Goal: Information Seeking & Learning: Learn about a topic

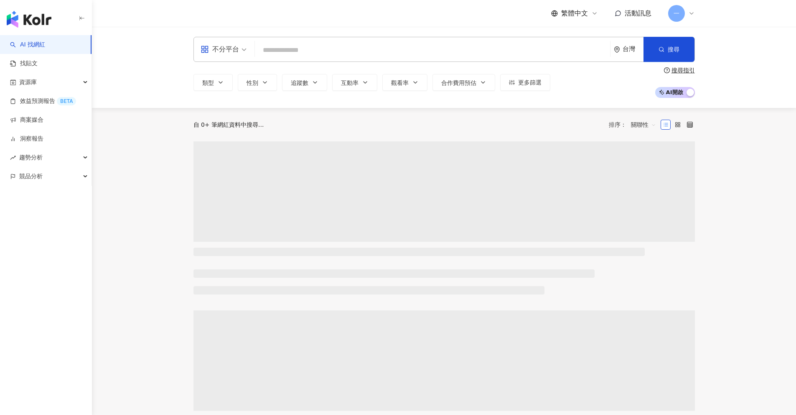
click at [284, 49] on input "search" at bounding box center [432, 50] width 349 height 16
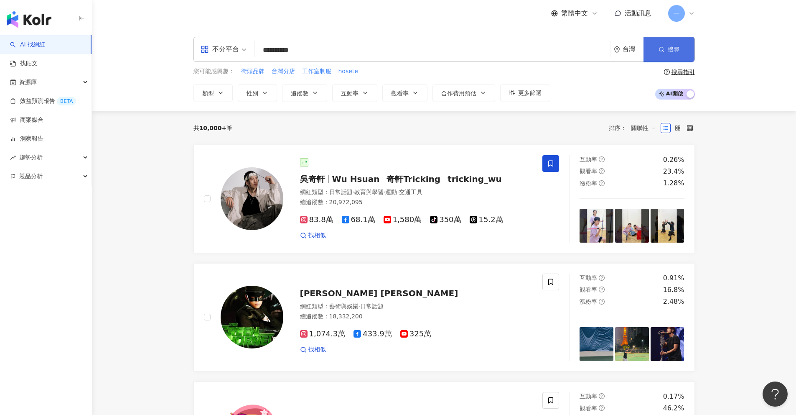
type input "**********"
click at [675, 50] on span "搜尋" at bounding box center [674, 49] width 12 height 7
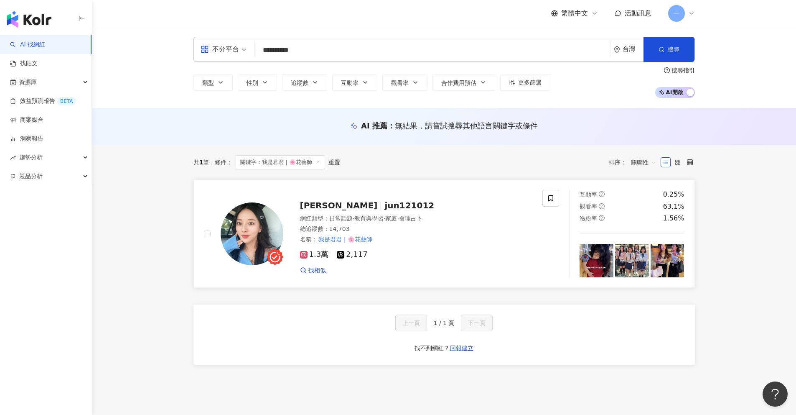
click at [385, 204] on span "jun121012" at bounding box center [410, 205] width 50 height 10
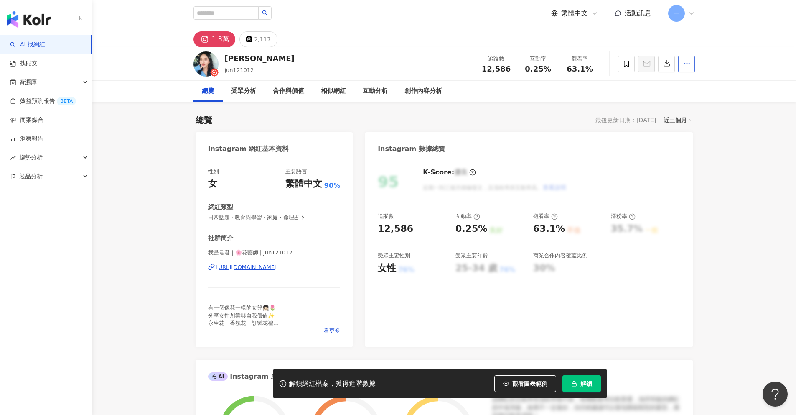
click at [687, 66] on icon "button" at bounding box center [687, 64] width 8 height 8
click at [728, 83] on div "總覽 受眾分析 合作與價值 相似網紅 互動分析 創作內容分析" at bounding box center [444, 91] width 704 height 21
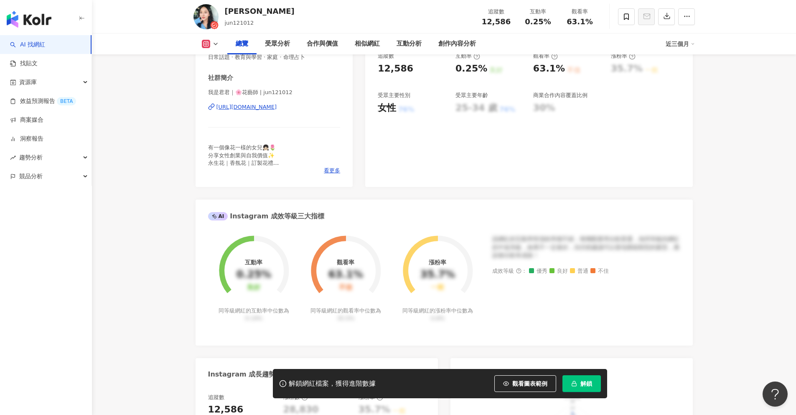
scroll to position [140, 0]
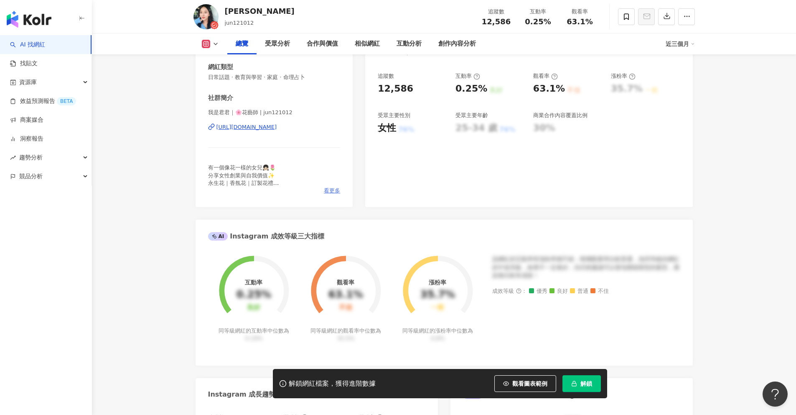
click at [327, 189] on span "看更多" at bounding box center [332, 191] width 16 height 8
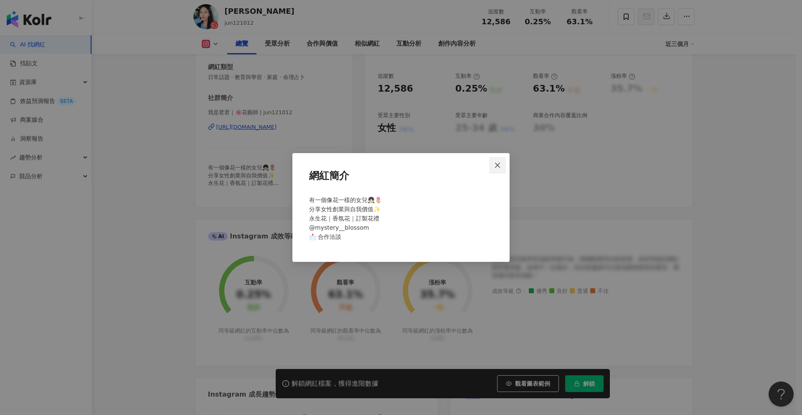
click at [498, 163] on icon "close" at bounding box center [497, 165] width 7 height 7
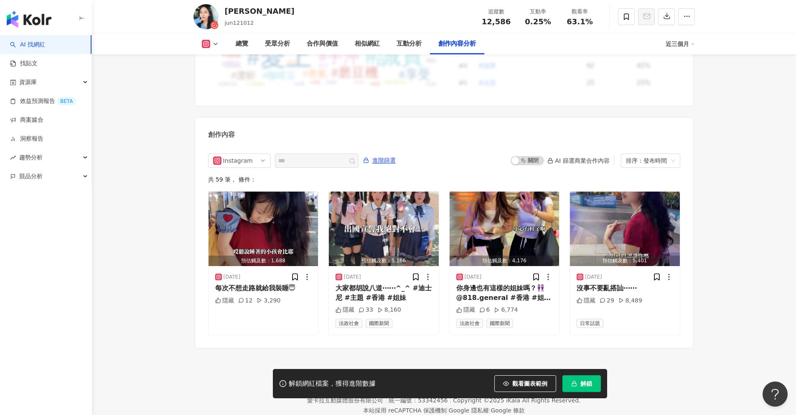
scroll to position [2526, 0]
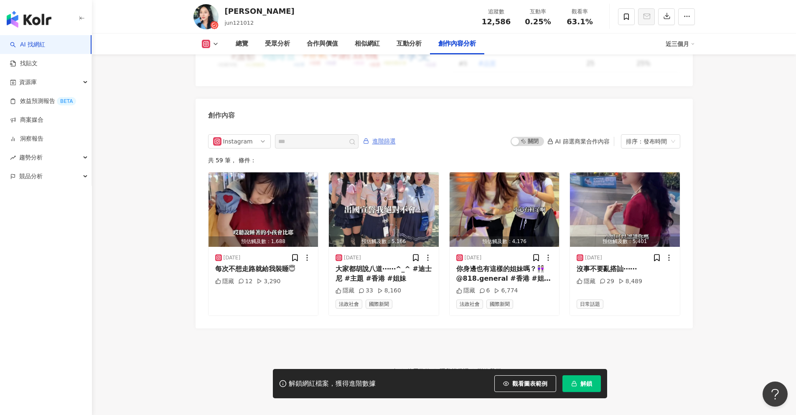
click at [383, 136] on span "進階篩選" at bounding box center [383, 141] width 23 height 13
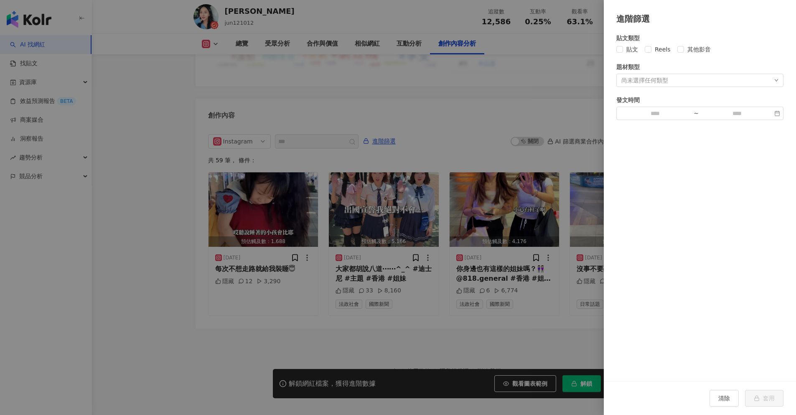
click at [649, 83] on div "尚未選擇任何類型" at bounding box center [644, 80] width 47 height 7
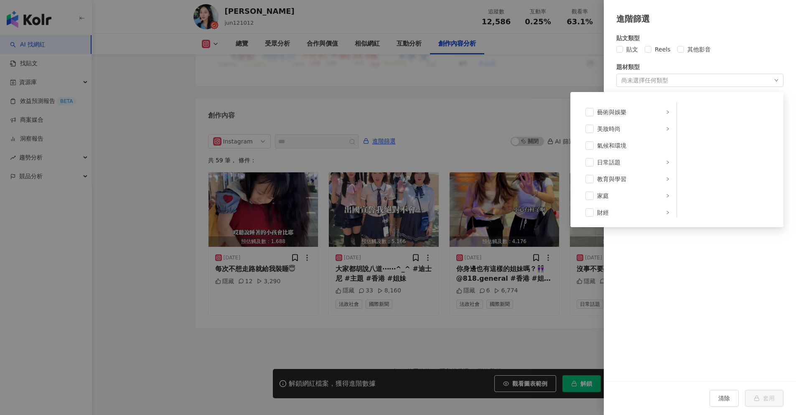
click at [532, 94] on div at bounding box center [398, 207] width 796 height 415
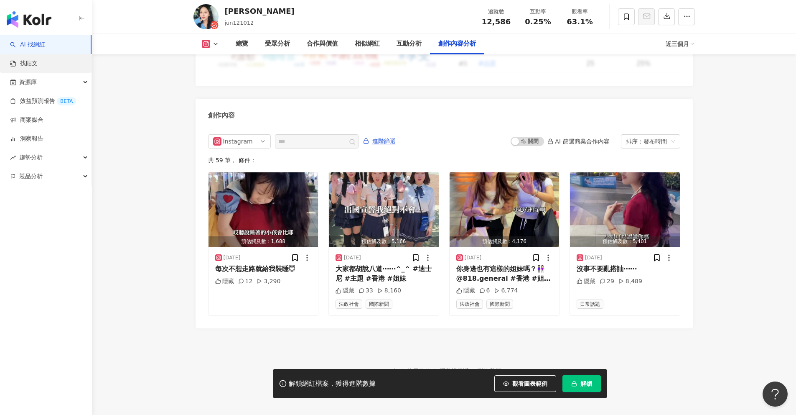
click at [30, 68] on link "找貼文" at bounding box center [24, 63] width 28 height 8
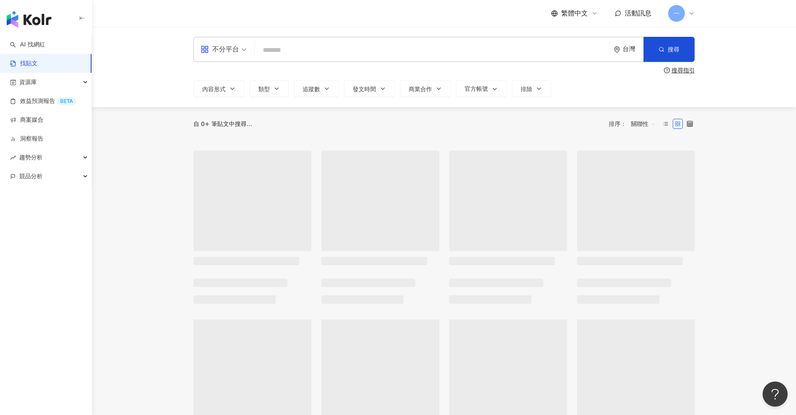
click at [292, 51] on input "search" at bounding box center [432, 50] width 349 height 18
paste input "**********"
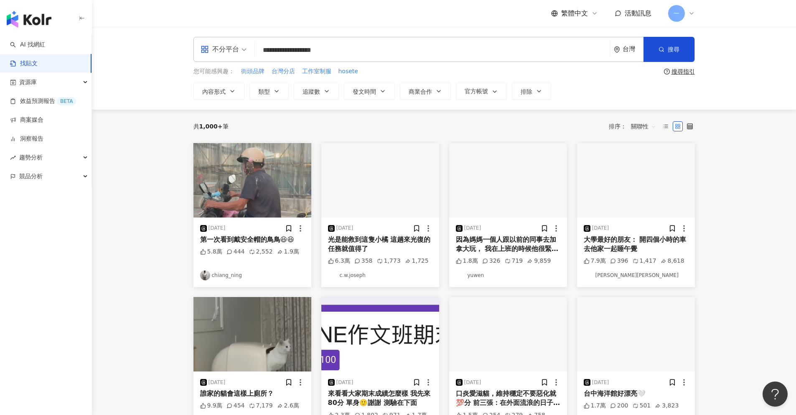
type input "**********"
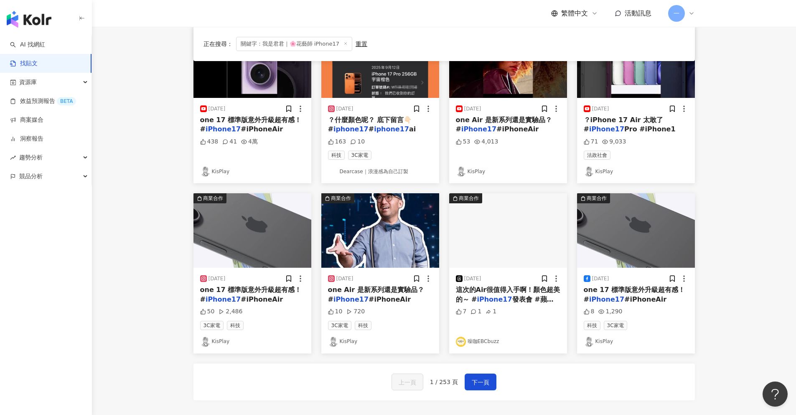
scroll to position [389, 0]
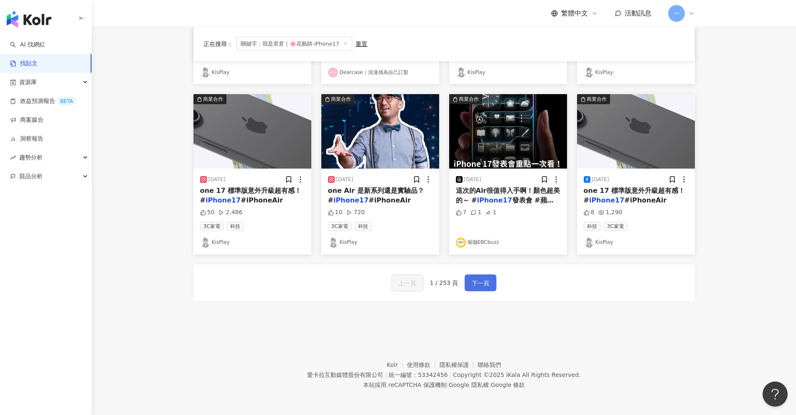
click at [479, 283] on span "下一頁" at bounding box center [481, 283] width 18 height 10
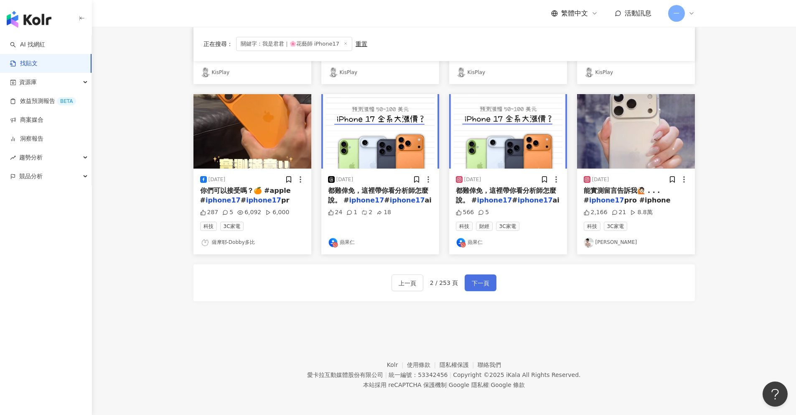
click at [472, 278] on span "下一頁" at bounding box center [481, 283] width 18 height 10
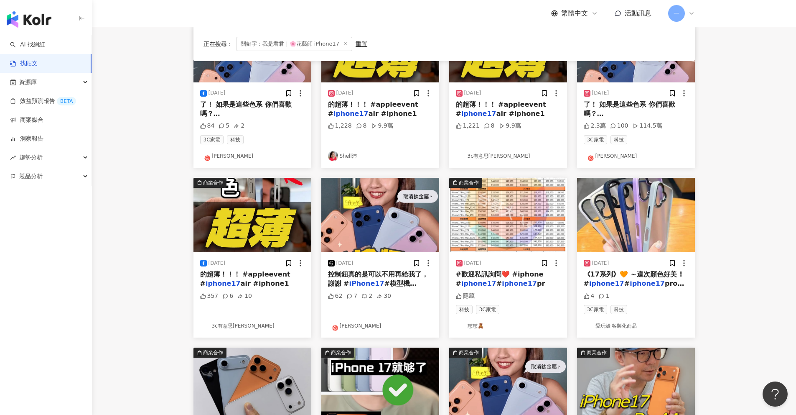
scroll to position [0, 0]
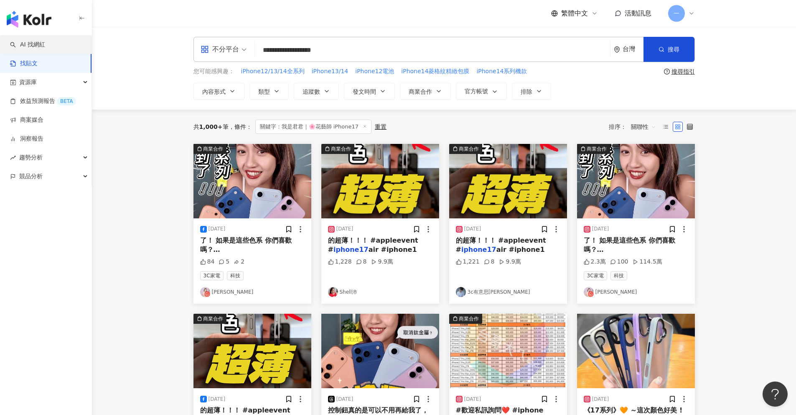
click at [24, 42] on link "AI 找網紅" at bounding box center [27, 45] width 35 height 8
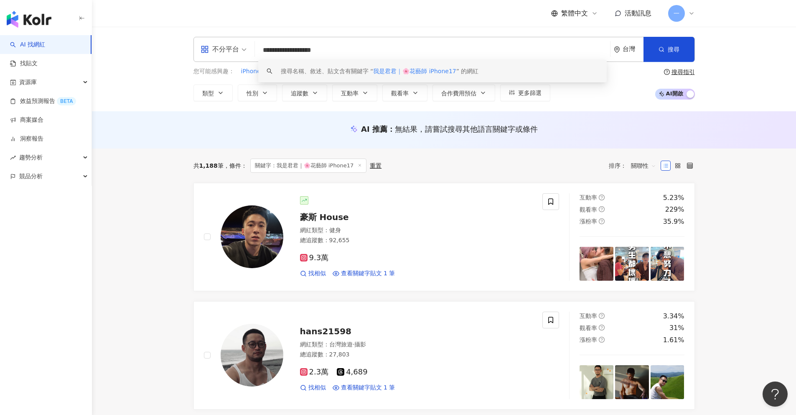
type input "**********"
